Goal: Check status: Check status

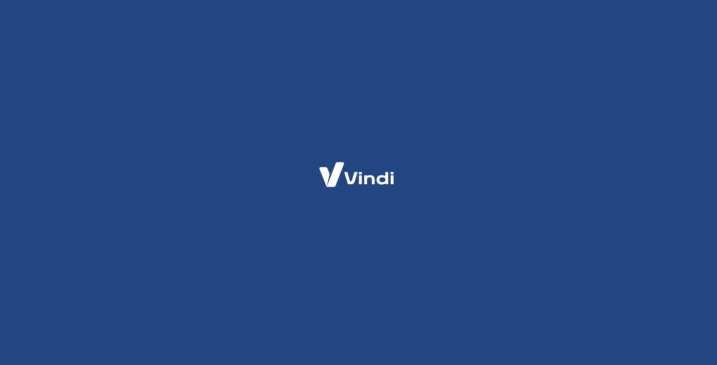
click at [444, 131] on div at bounding box center [358, 182] width 717 height 365
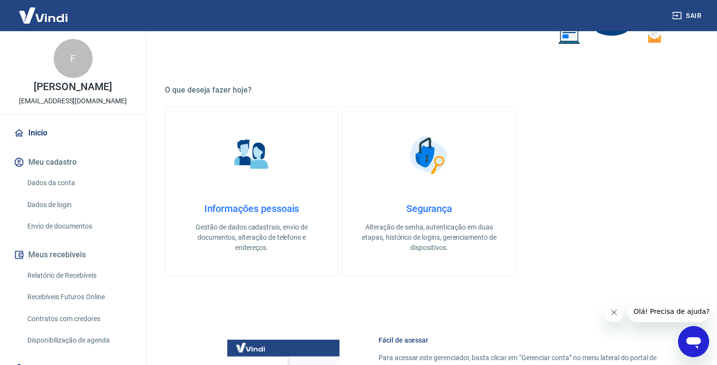
scroll to position [235, 0]
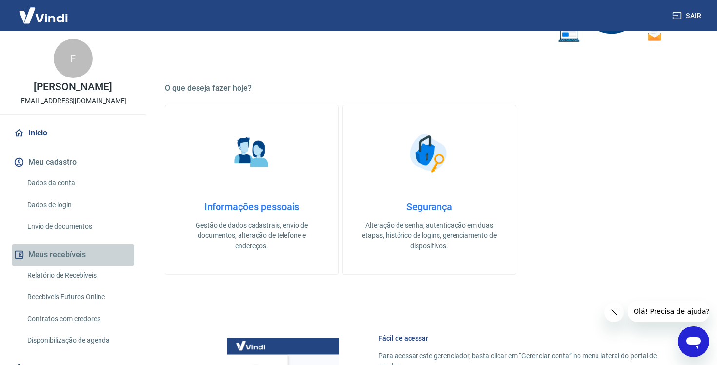
click at [72, 265] on button "Meus recebíveis" at bounding box center [73, 254] width 122 height 21
click at [66, 265] on button "Meus recebíveis" at bounding box center [73, 254] width 122 height 21
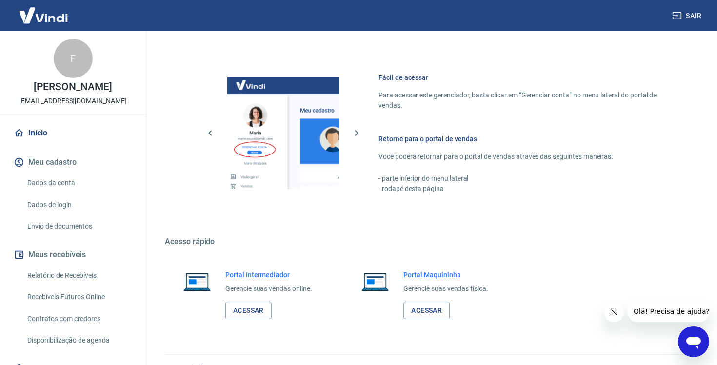
scroll to position [515, 0]
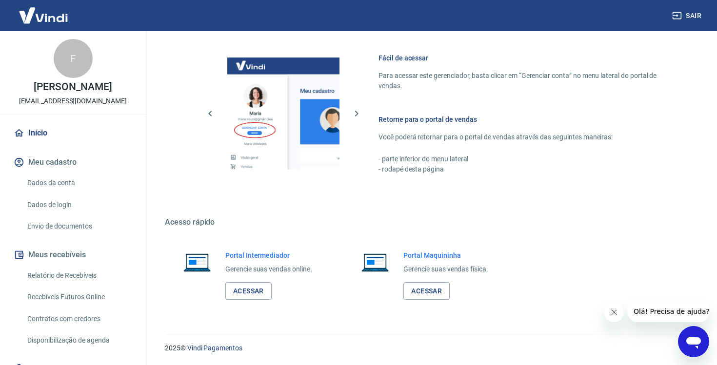
click at [85, 286] on link "Relatório de Recebíveis" at bounding box center [78, 276] width 111 height 20
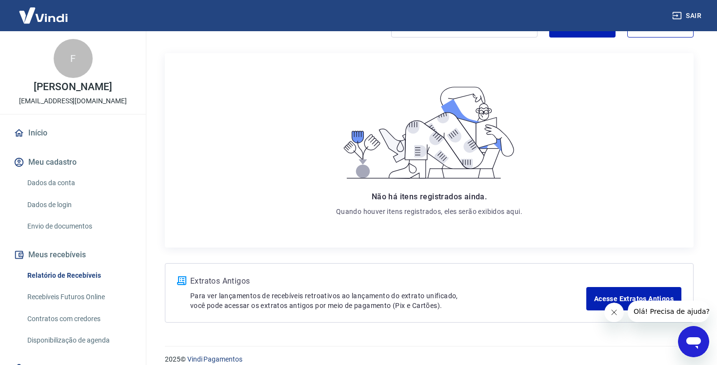
scroll to position [119, 0]
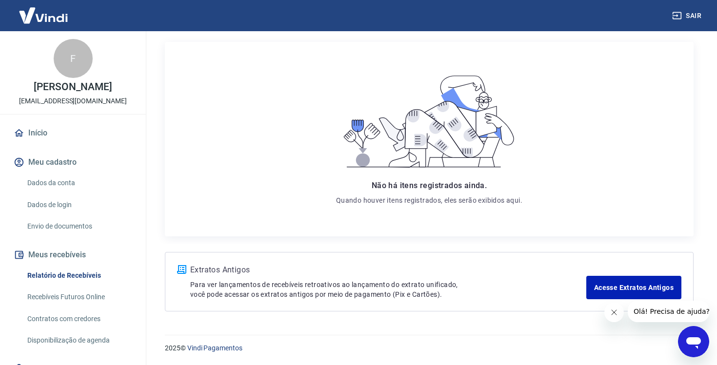
click at [83, 307] on link "Recebíveis Futuros Online" at bounding box center [78, 297] width 111 height 20
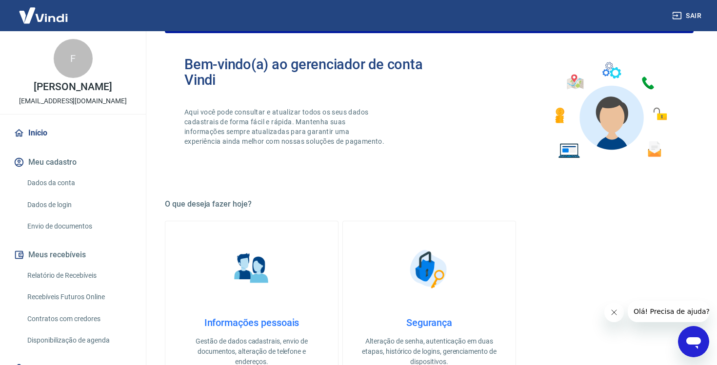
scroll to position [505, 0]
